Goal: Task Accomplishment & Management: Manage account settings

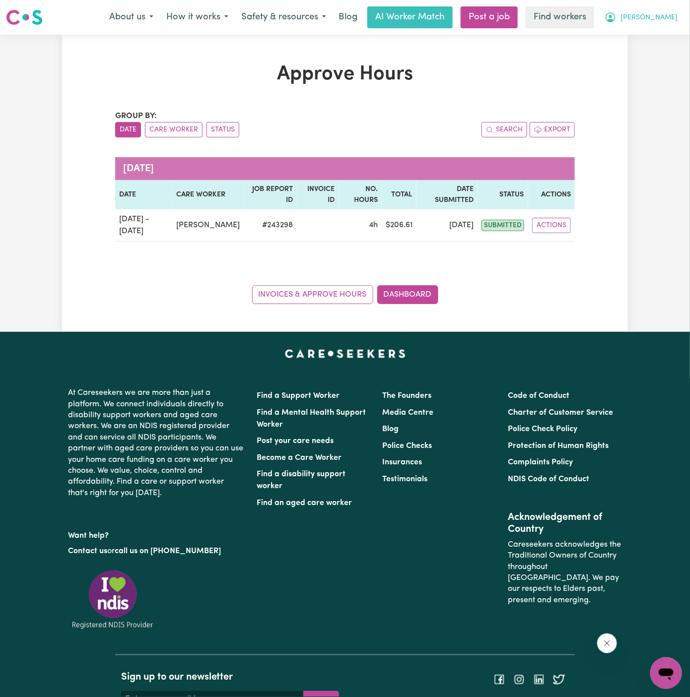
click at [675, 19] on span "[PERSON_NAME]" at bounding box center [648, 17] width 57 height 11
click at [653, 40] on link "My Dashboard" at bounding box center [644, 38] width 78 height 19
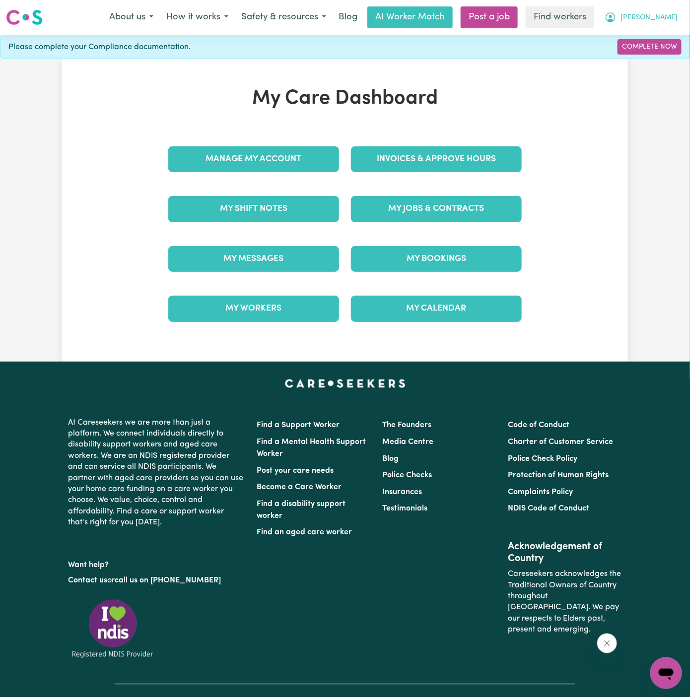
click at [661, 21] on span "[PERSON_NAME]" at bounding box center [648, 17] width 57 height 11
click at [661, 55] on link "Logout" at bounding box center [644, 57] width 78 height 19
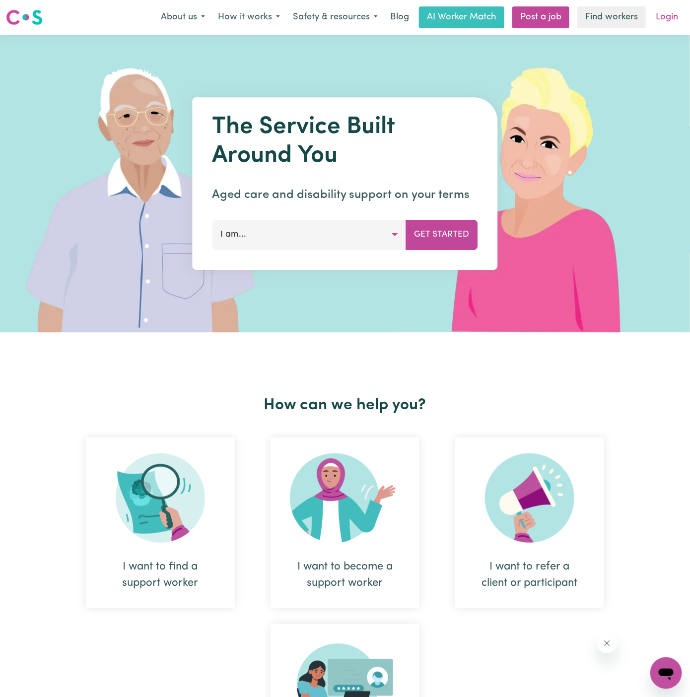
click at [666, 13] on link "Login" at bounding box center [666, 17] width 34 height 22
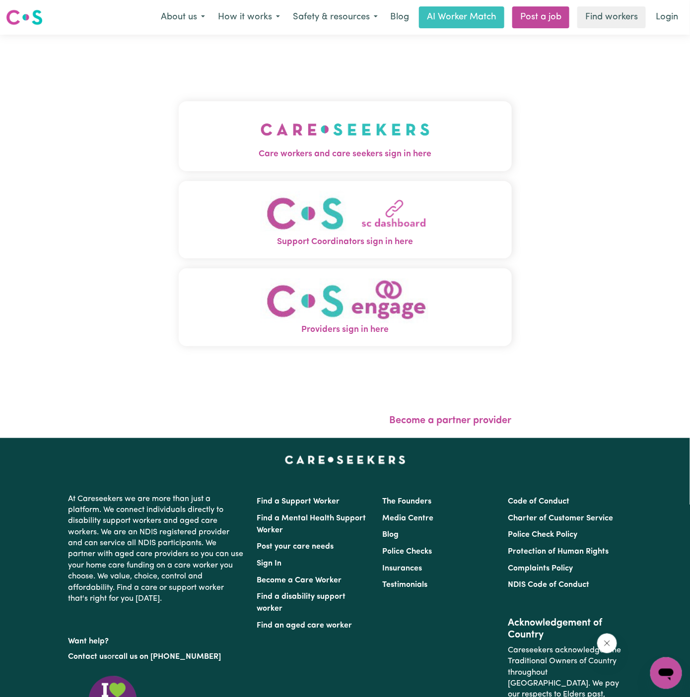
click at [347, 148] on span "Care workers and care seekers sign in here" at bounding box center [345, 154] width 333 height 13
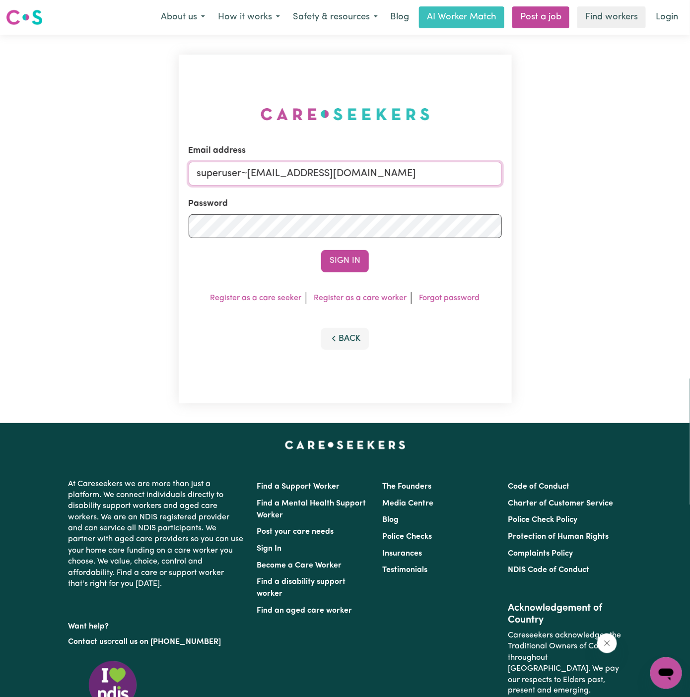
click at [423, 166] on input "superuser~[EMAIL_ADDRESS][DOMAIN_NAME]" at bounding box center [345, 174] width 313 height 24
drag, startPoint x: 252, startPoint y: 175, endPoint x: 486, endPoint y: 162, distance: 235.0
click at [486, 162] on input "superuser~[EMAIL_ADDRESS][DOMAIN_NAME]" at bounding box center [345, 174] width 313 height 24
click at [394, 182] on input "superuser~[EMAIL_ADDRESS][DOMAIN_NAME]" at bounding box center [345, 174] width 313 height 24
drag, startPoint x: 385, startPoint y: 176, endPoint x: 251, endPoint y: 170, distance: 133.6
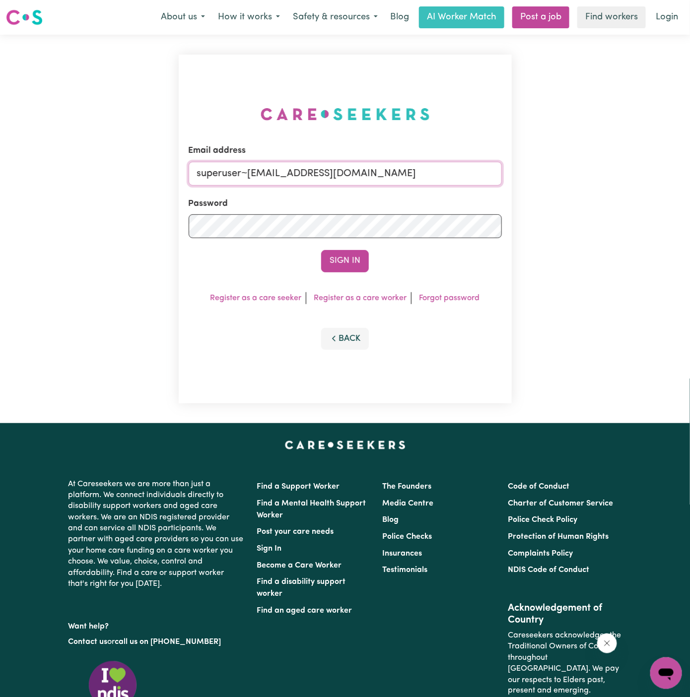
click at [251, 170] on input "superuser~[EMAIL_ADDRESS][DOMAIN_NAME]" at bounding box center [345, 174] width 313 height 24
type input "[EMAIL_ADDRESS][DOMAIN_NAME]"
click at [350, 266] on button "Sign In" at bounding box center [345, 261] width 48 height 22
